Goal: Task Accomplishment & Management: Manage account settings

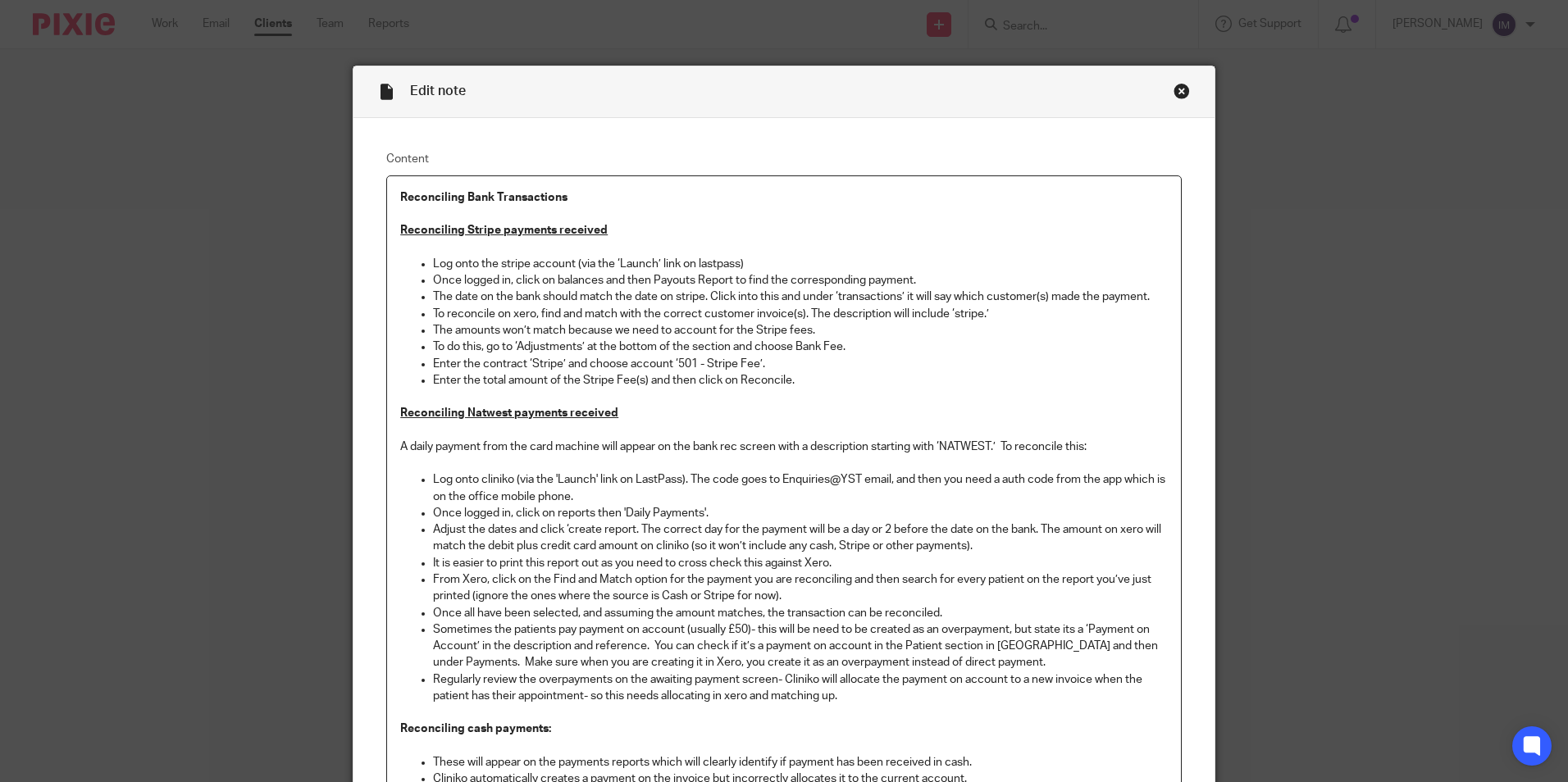
scroll to position [82, 0]
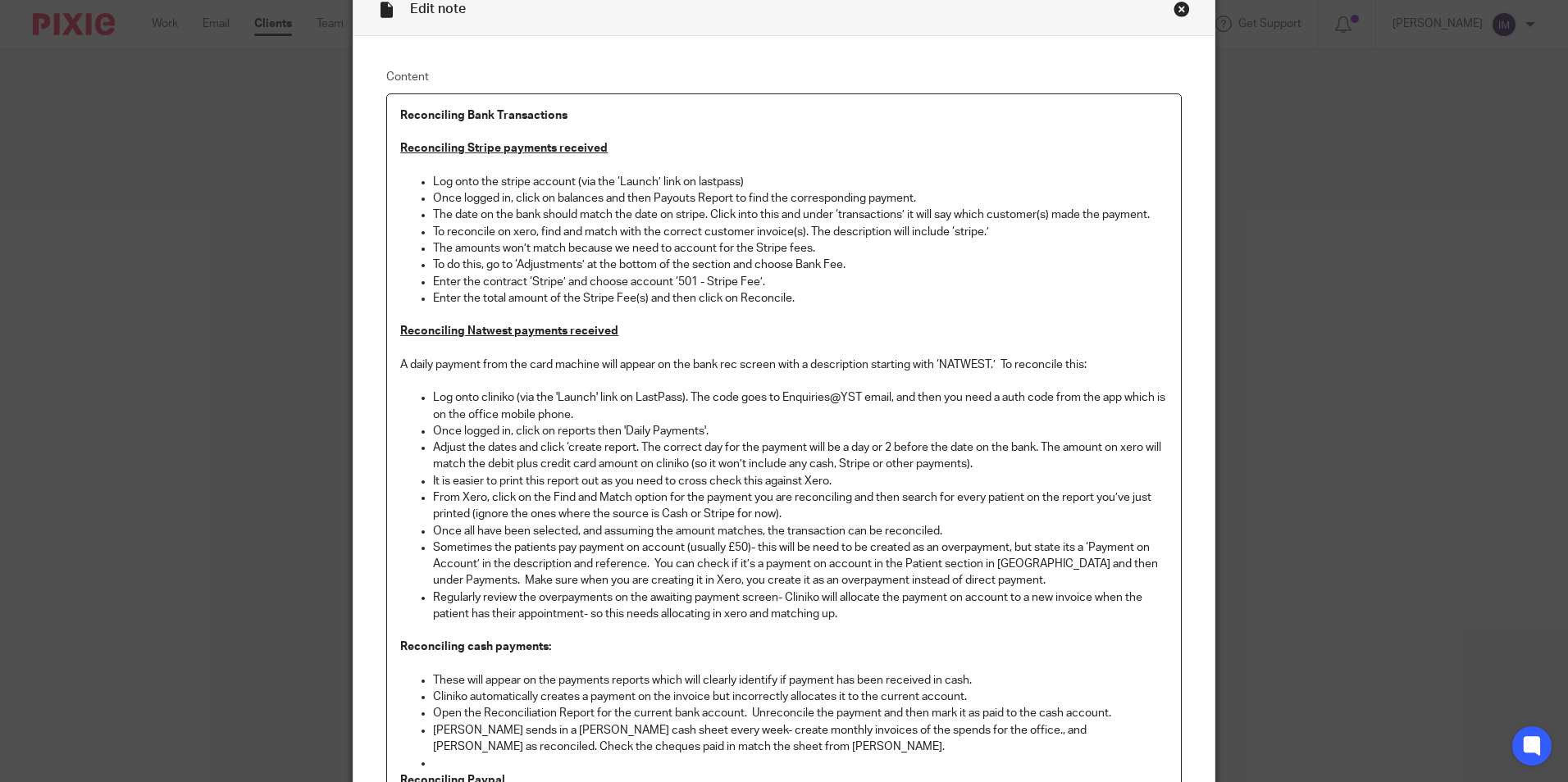
click at [1176, 9] on div "Close this dialog window" at bounding box center [1182, 9] width 16 height 16
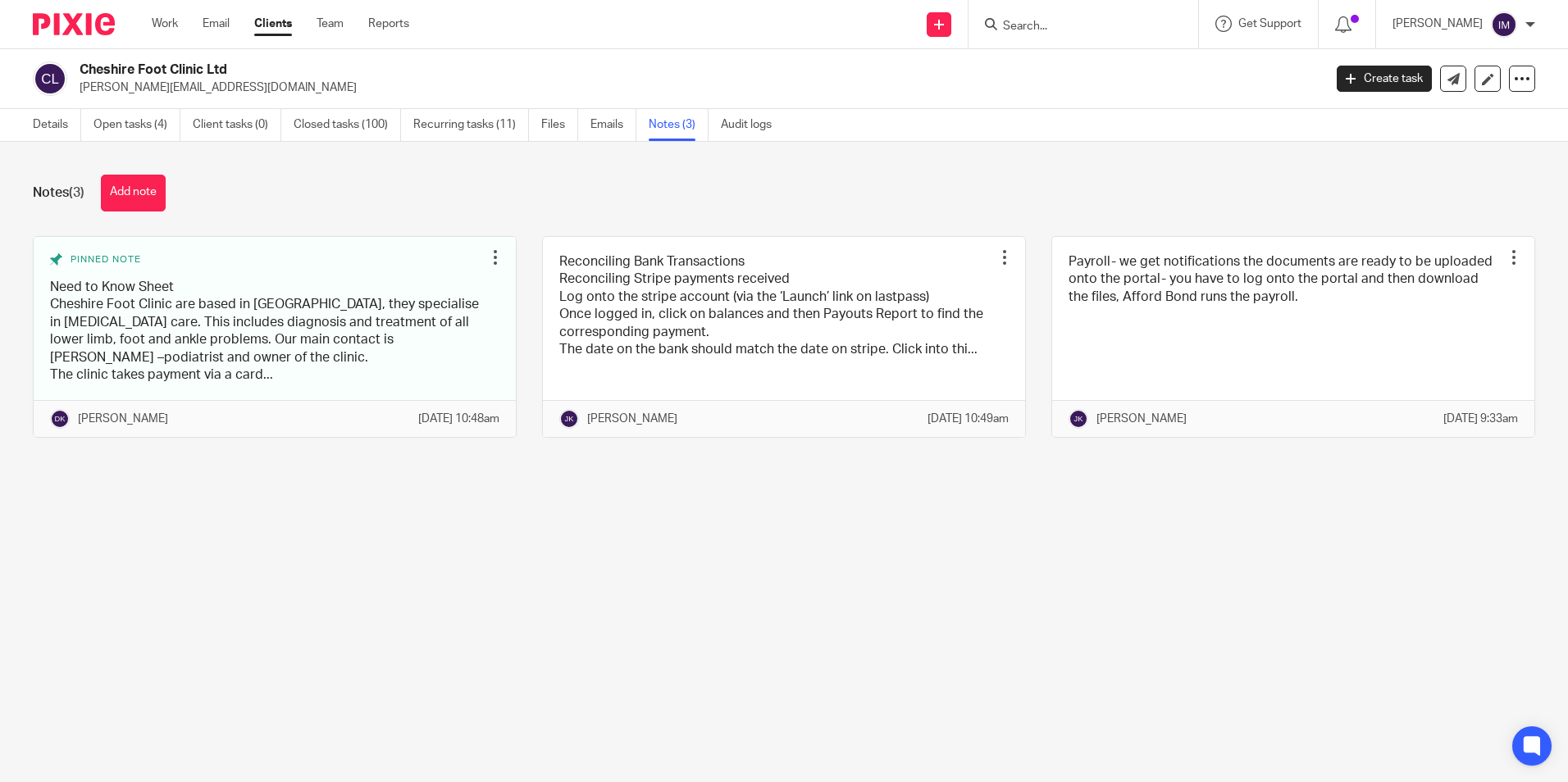
click at [270, 32] on link "Clients" at bounding box center [273, 23] width 38 height 16
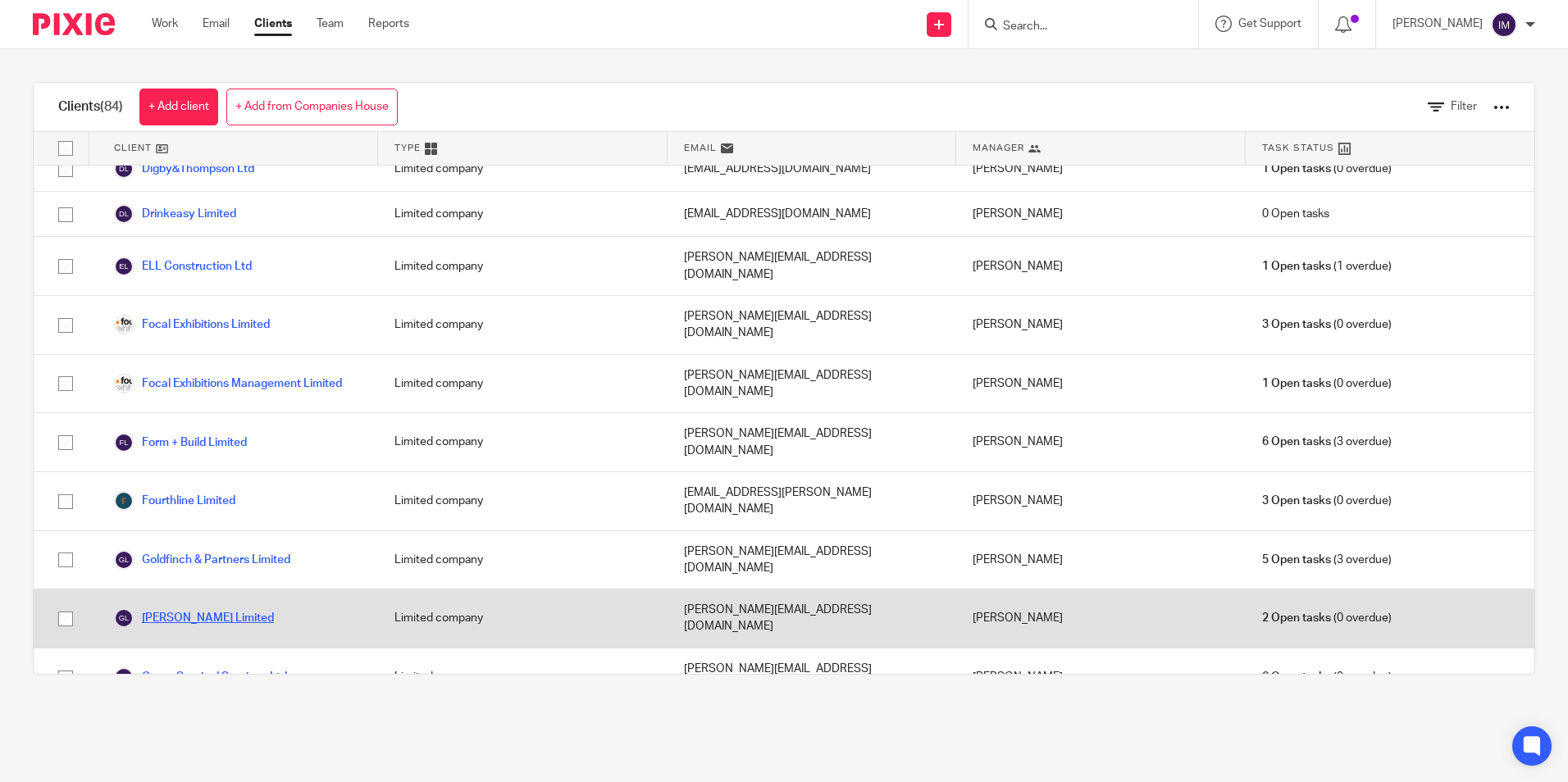
scroll to position [1230, 0]
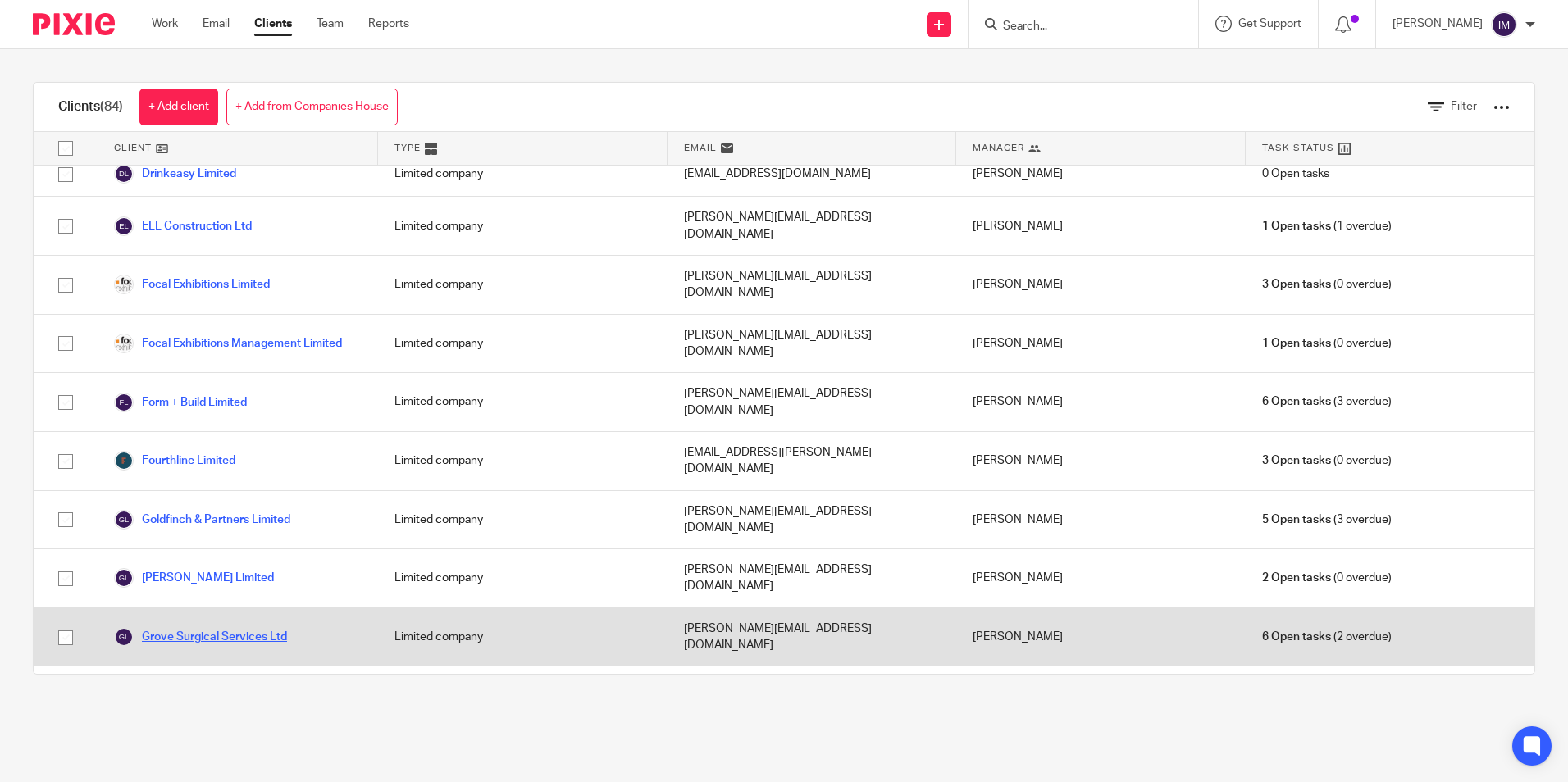
click at [221, 627] on link "Grove Surgical Services Ltd" at bounding box center [200, 637] width 173 height 20
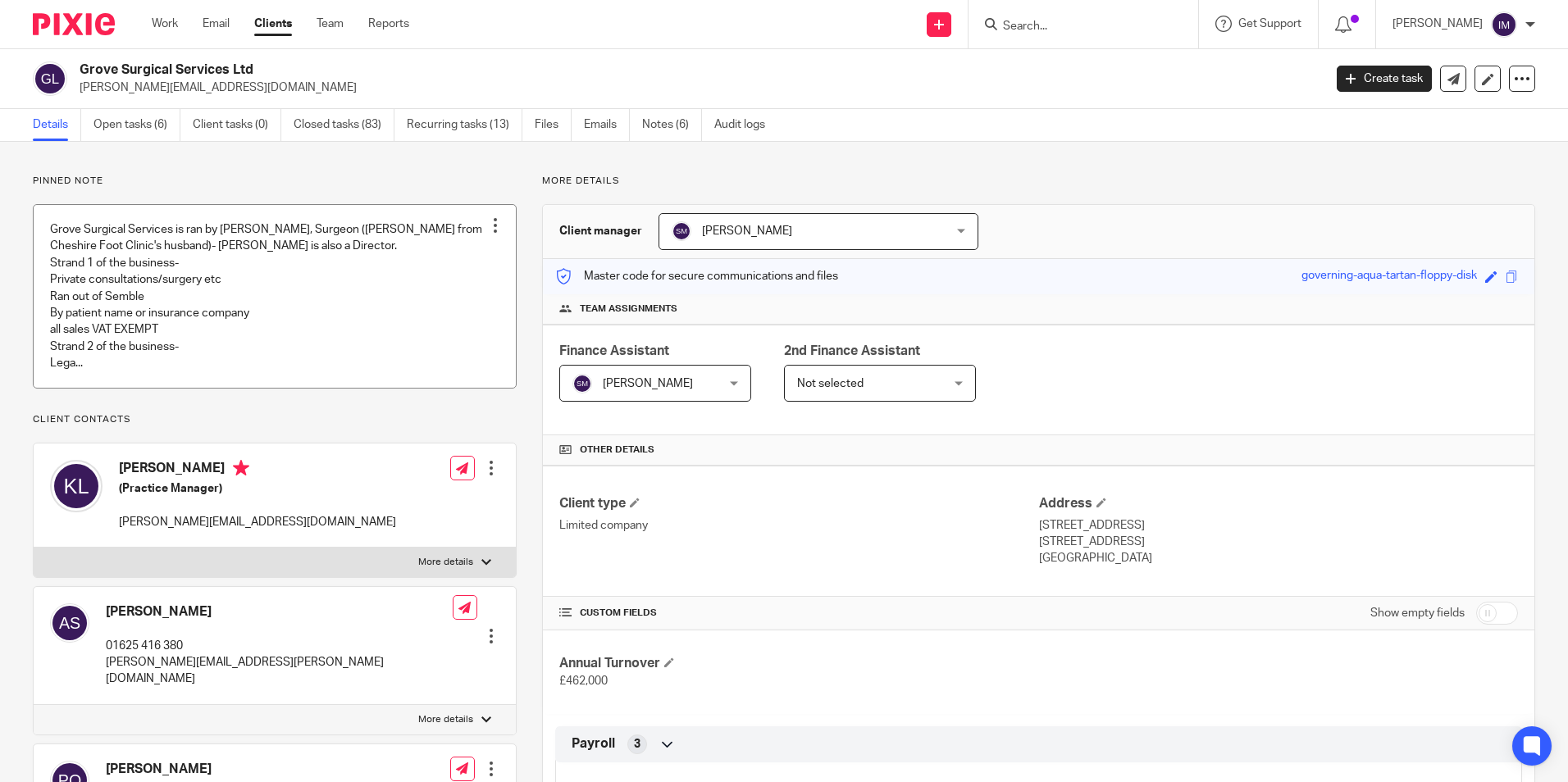
click at [276, 300] on link at bounding box center [275, 296] width 482 height 183
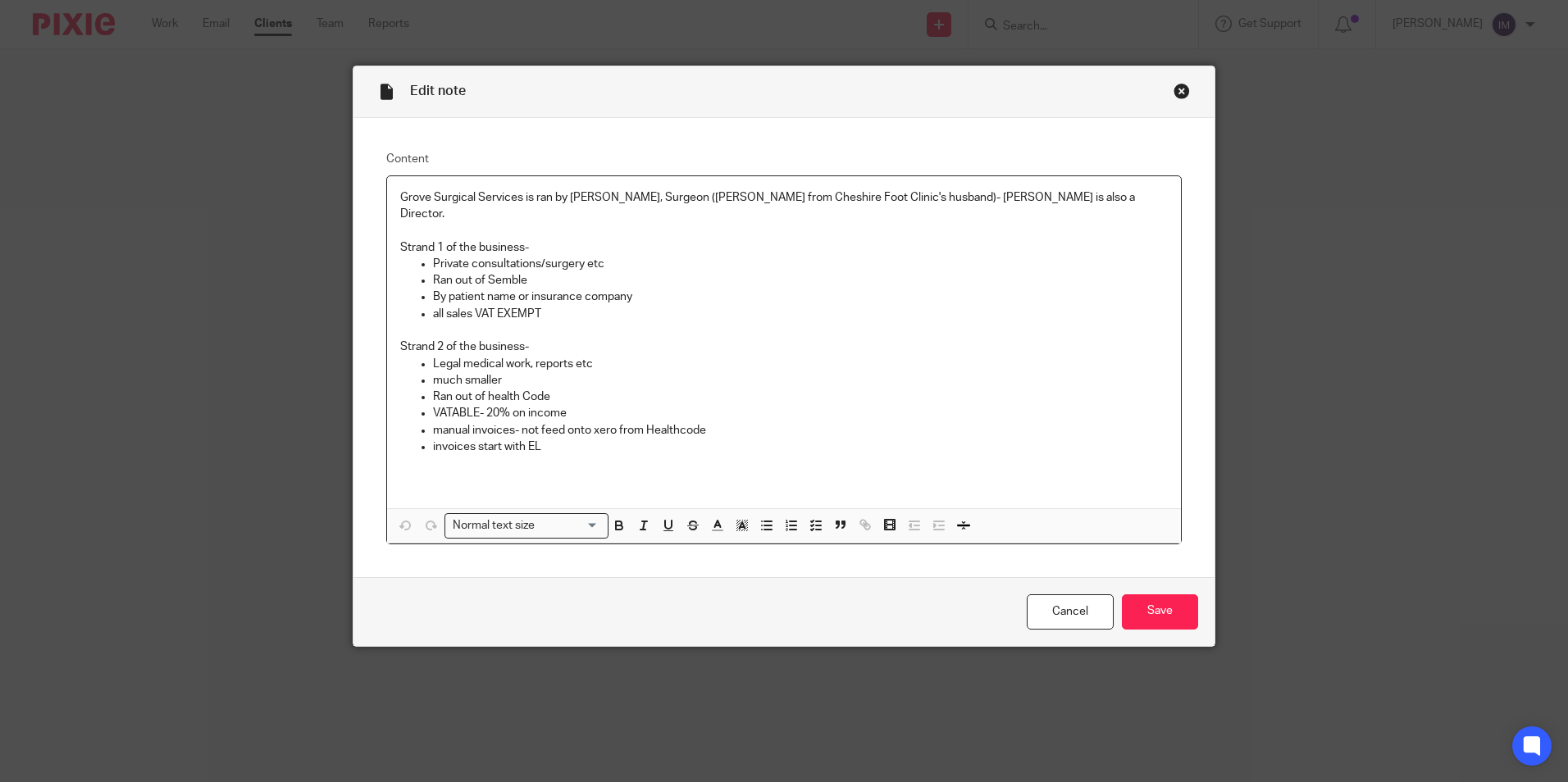
click at [1175, 93] on div "Close this dialog window" at bounding box center [1182, 90] width 16 height 16
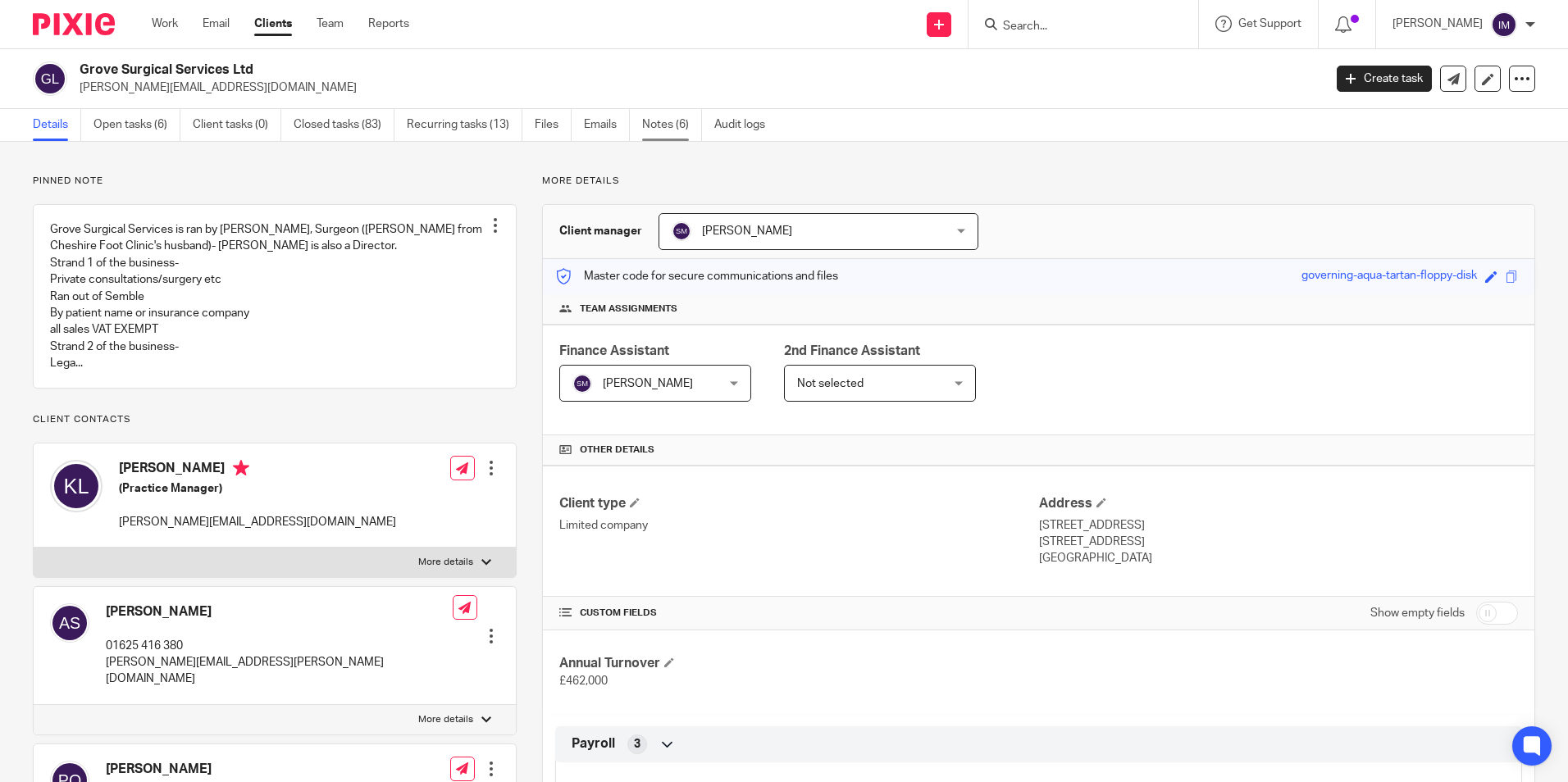
click at [664, 122] on link "Notes (6)" at bounding box center [672, 125] width 60 height 32
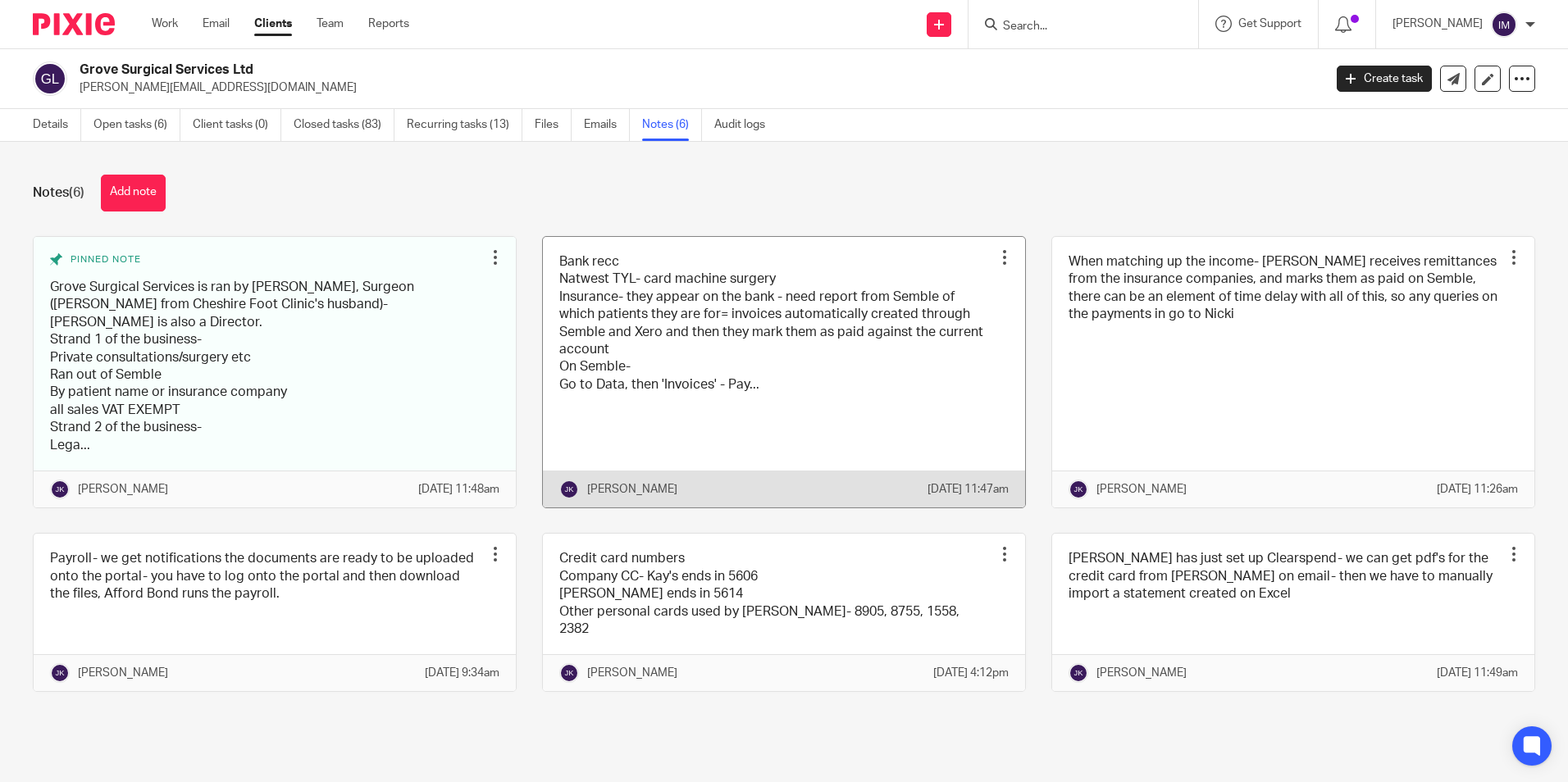
click at [584, 354] on link at bounding box center [784, 372] width 482 height 270
